Goal: Task Accomplishment & Management: Use online tool/utility

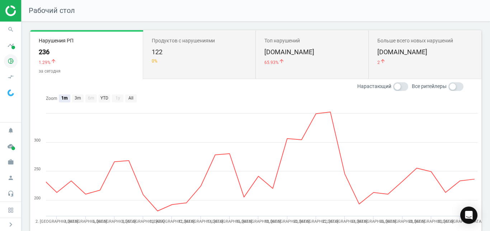
click at [14, 59] on icon "pie_chart_outlined" at bounding box center [11, 61] width 14 height 14
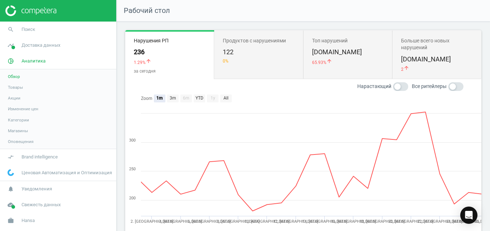
click at [21, 85] on span "Товары" at bounding box center [15, 87] width 15 height 6
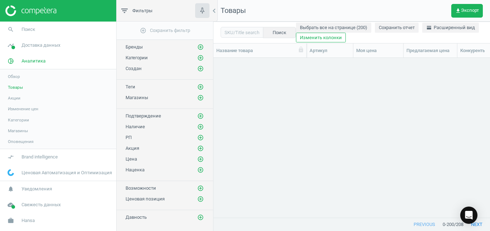
scroll to position [147, 271]
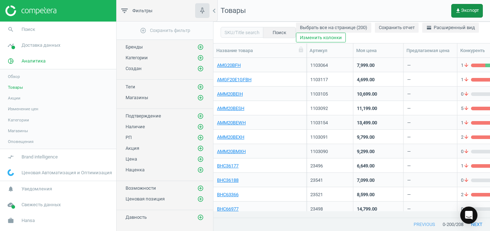
click at [467, 9] on span "get_app Экспорт" at bounding box center [468, 11] width 24 height 6
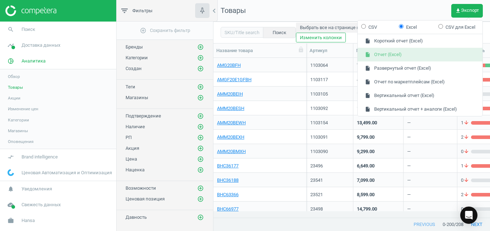
click at [432, 55] on button "insert_drive_file Отчет (Excel)" at bounding box center [420, 55] width 125 height 14
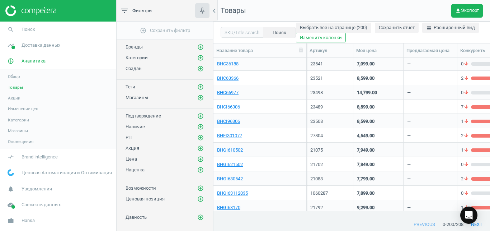
scroll to position [123, 0]
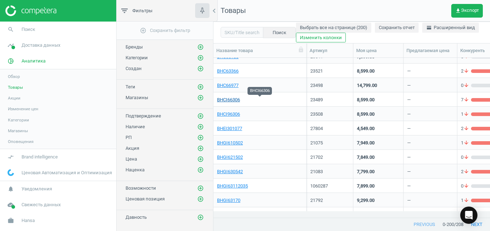
click at [235, 102] on link "BHCI66306" at bounding box center [228, 100] width 23 height 6
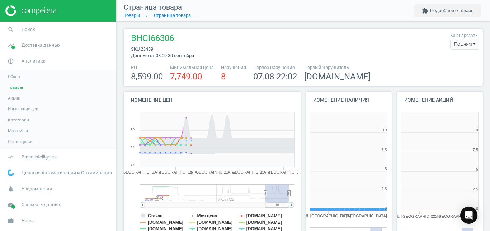
click at [453, 43] on div "По дням" at bounding box center [464, 44] width 29 height 11
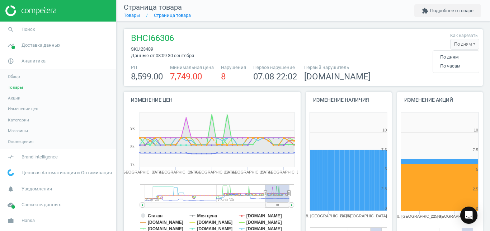
scroll to position [150, 91]
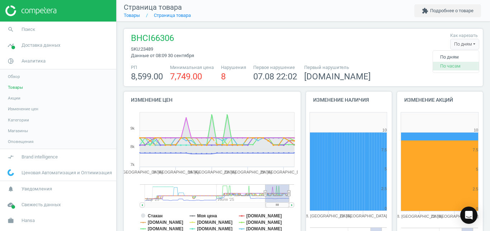
click at [442, 64] on button "По часам" at bounding box center [456, 66] width 46 height 9
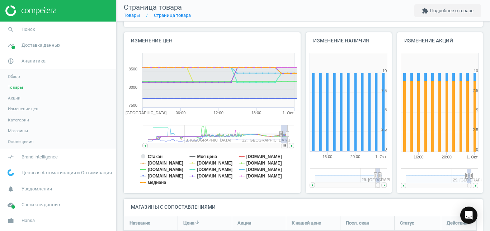
scroll to position [64, 0]
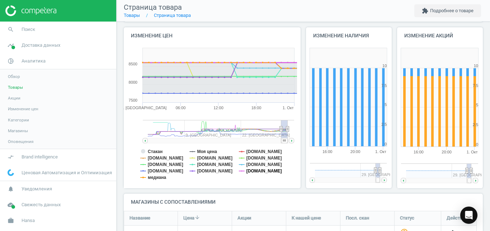
click at [258, 169] on tspan "[DOMAIN_NAME]" at bounding box center [265, 170] width 36 height 5
click at [252, 165] on tspan "[DOMAIN_NAME]" at bounding box center [265, 164] width 36 height 5
click at [204, 165] on tspan "[DOMAIN_NAME]" at bounding box center [215, 164] width 36 height 5
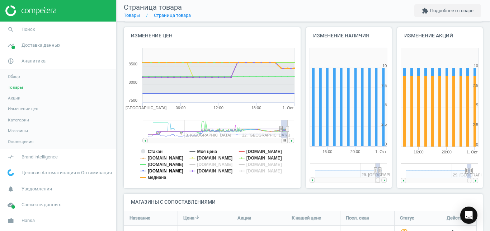
drag, startPoint x: 159, startPoint y: 178, endPoint x: 161, endPoint y: 171, distance: 8.2
click at [161, 171] on g "Стакан Моя цена [DOMAIN_NAME] [DOMAIN_NAME] [DOMAIN_NAME] [DOMAIN_NAME] [DOMAIN…" at bounding box center [211, 164] width 142 height 31
click at [161, 171] on tspan "[DOMAIN_NAME]" at bounding box center [166, 170] width 36 height 5
click at [163, 164] on tspan "[DOMAIN_NAME]" at bounding box center [166, 164] width 36 height 5
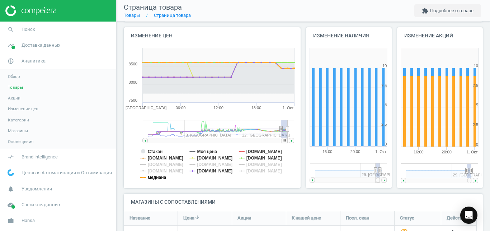
click at [158, 180] on tspan "медиана" at bounding box center [157, 177] width 18 height 5
click at [159, 149] on tspan "Стакан" at bounding box center [155, 151] width 15 height 5
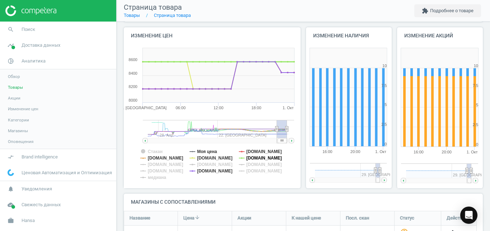
click at [270, 159] on tspan "[DOMAIN_NAME]" at bounding box center [265, 157] width 36 height 5
click at [205, 157] on tspan "[DOMAIN_NAME]" at bounding box center [215, 157] width 36 height 5
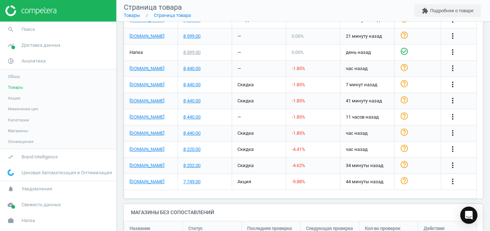
scroll to position [279, 0]
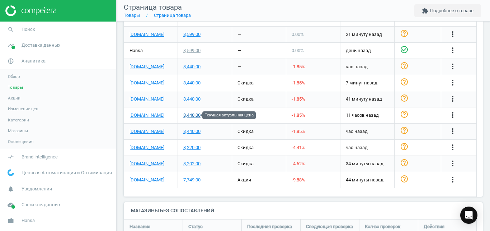
click at [188, 117] on div "8,440.00" at bounding box center [191, 115] width 17 height 6
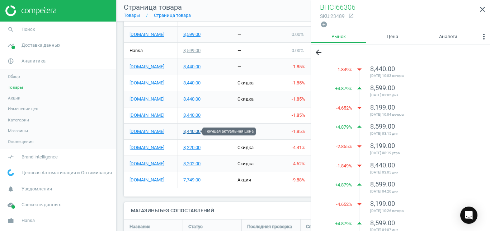
click at [195, 132] on div "8,440.00" at bounding box center [191, 131] width 17 height 6
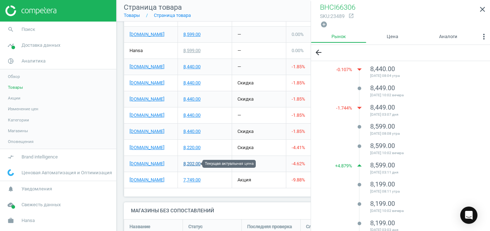
click at [193, 163] on div "8,202.00" at bounding box center [191, 163] width 17 height 6
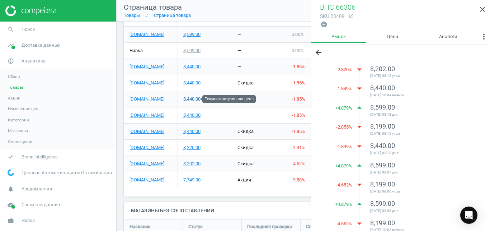
click at [193, 97] on div "8,440.00" at bounding box center [191, 99] width 17 height 6
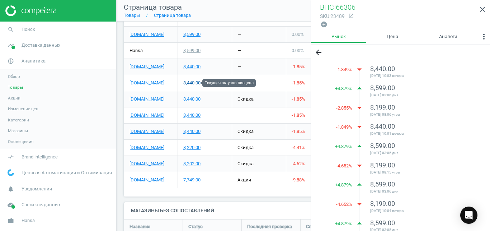
click at [195, 83] on div "8,440.00" at bounding box center [191, 83] width 17 height 6
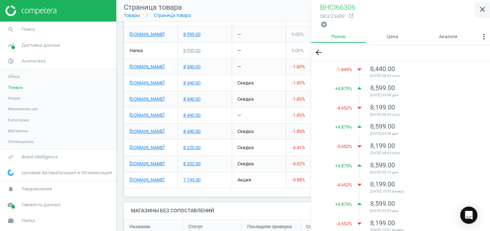
click at [480, 14] on link "close" at bounding box center [482, 9] width 15 height 15
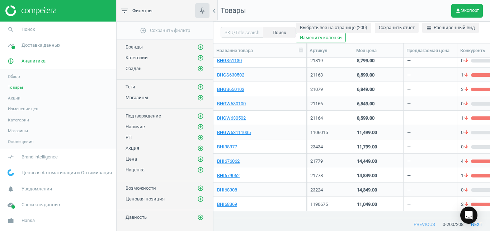
scroll to position [292, 0]
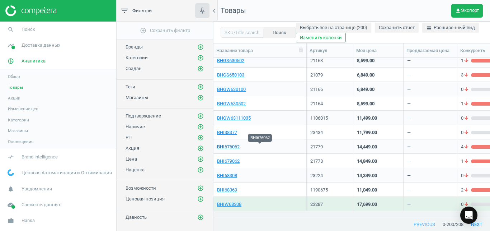
click at [236, 146] on link "BHI676062" at bounding box center [228, 147] width 23 height 6
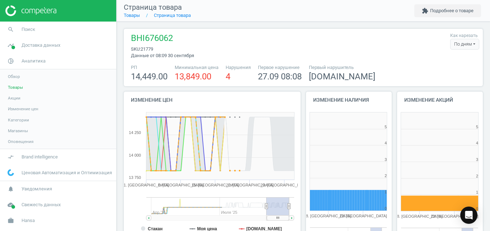
scroll to position [150, 91]
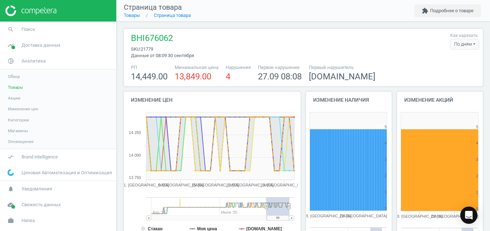
click at [461, 43] on div "По дням" at bounding box center [464, 44] width 29 height 11
click at [442, 62] on button "По часам" at bounding box center [456, 66] width 46 height 9
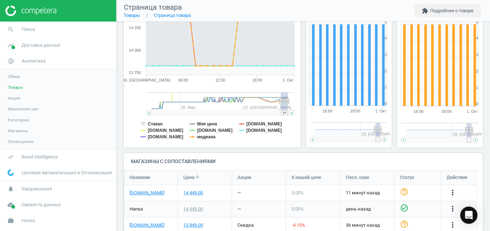
scroll to position [110, 0]
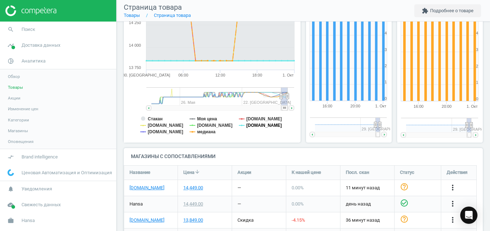
click at [248, 123] on tspan "[DOMAIN_NAME]" at bounding box center [265, 125] width 36 height 5
click at [215, 130] on tspan "медиана" at bounding box center [206, 131] width 18 height 5
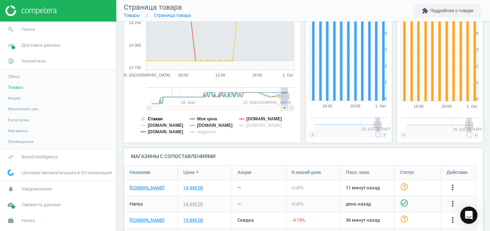
click at [154, 117] on tspan "Стакан" at bounding box center [155, 118] width 15 height 5
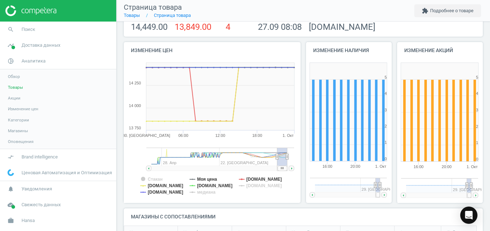
scroll to position [47, 0]
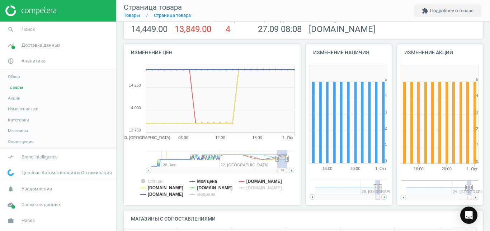
drag, startPoint x: 283, startPoint y: 172, endPoint x: 373, endPoint y: 85, distance: 124.9
click at [365, 155] on div "Изменение цен Created with Highstock 6.2.0 Стакан Моя цена [DOMAIN_NAME] [DOMAI…" at bounding box center [303, 127] width 365 height 166
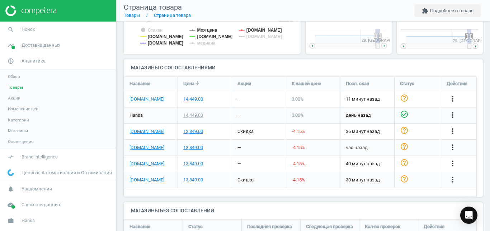
scroll to position [197, 0]
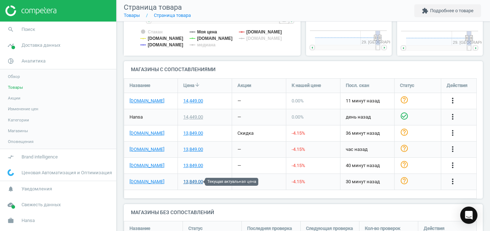
click at [196, 182] on div "13,849.00" at bounding box center [193, 181] width 20 height 6
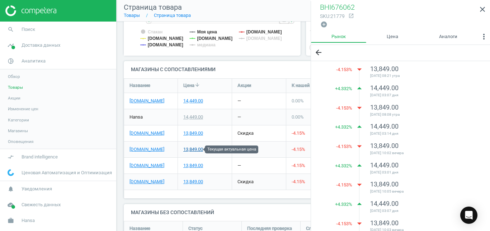
click at [197, 151] on div "13,849.00" at bounding box center [193, 149] width 20 height 6
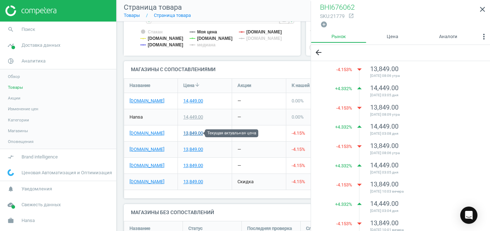
click at [198, 134] on div "13,849.00" at bounding box center [193, 133] width 20 height 6
click at [485, 10] on icon "close" at bounding box center [482, 9] width 9 height 9
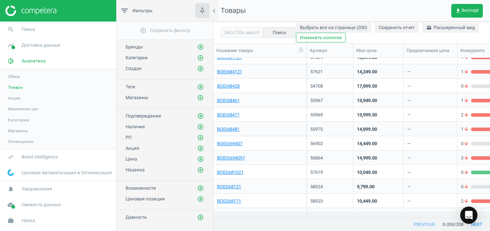
scroll to position [683, 0]
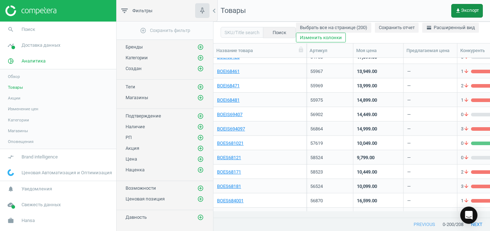
click at [470, 7] on button "get_app Экспорт" at bounding box center [468, 11] width 32 height 14
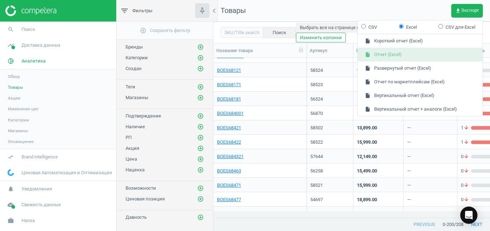
click at [427, 57] on button "insert_drive_file Отчет (Excel)" at bounding box center [420, 55] width 125 height 14
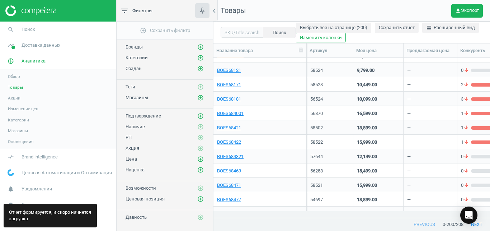
scroll to position [373, 0]
